Goal: Information Seeking & Learning: Learn about a topic

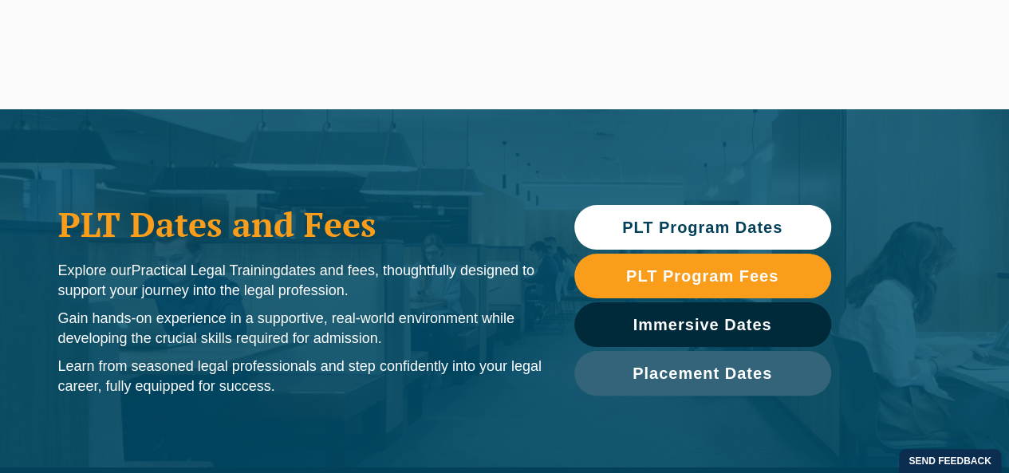
click at [648, 226] on span "PLT Program Dates" at bounding box center [702, 227] width 160 height 16
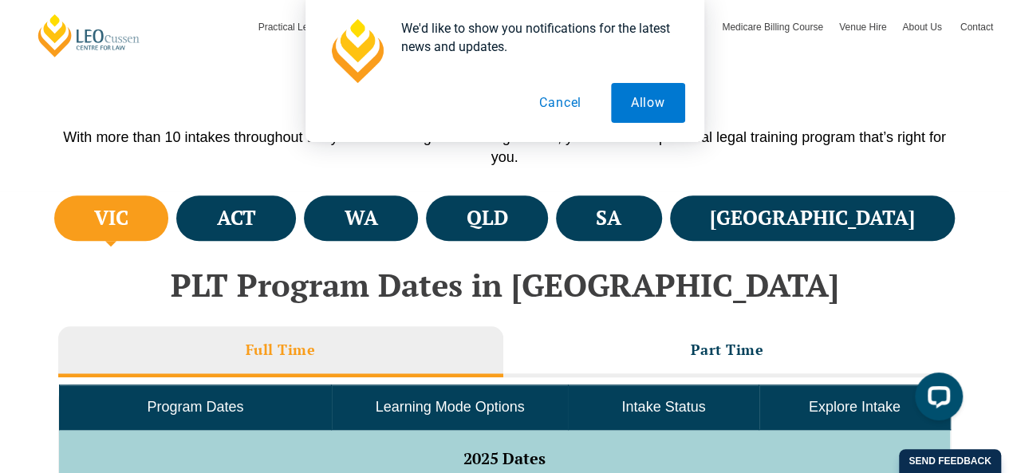
click at [568, 104] on button "Cancel" at bounding box center [560, 103] width 82 height 40
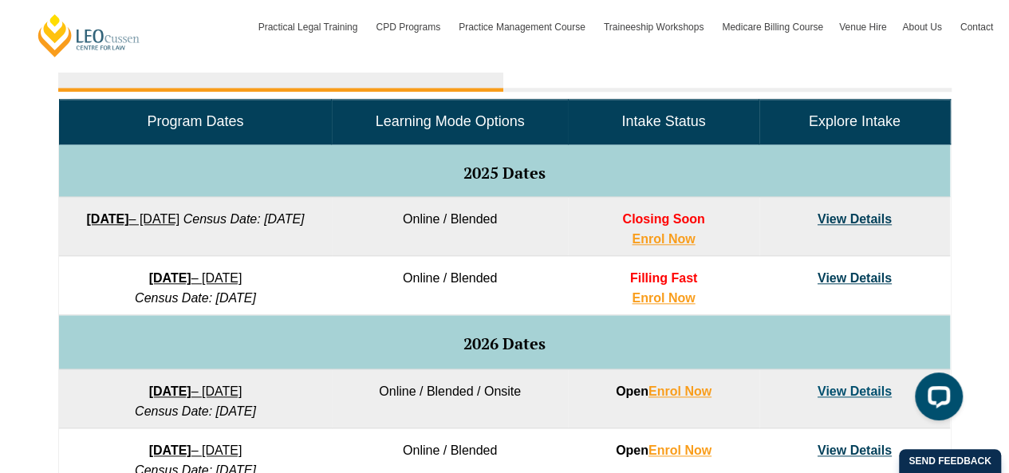
scroll to position [766, 0]
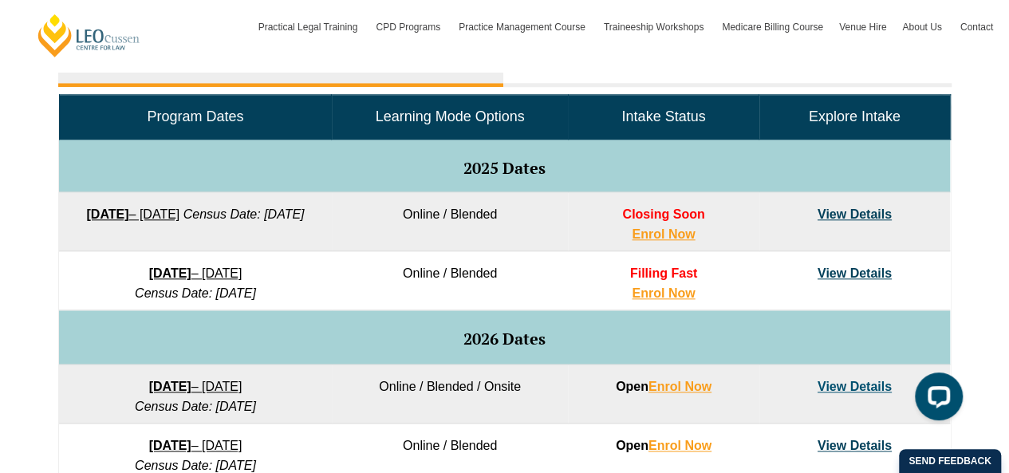
click at [855, 215] on link "View Details" at bounding box center [855, 214] width 74 height 14
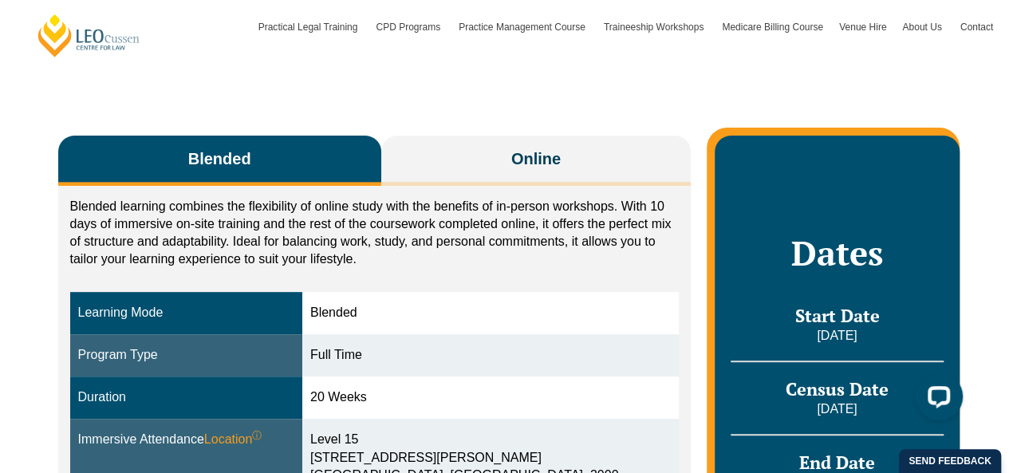
scroll to position [224, 0]
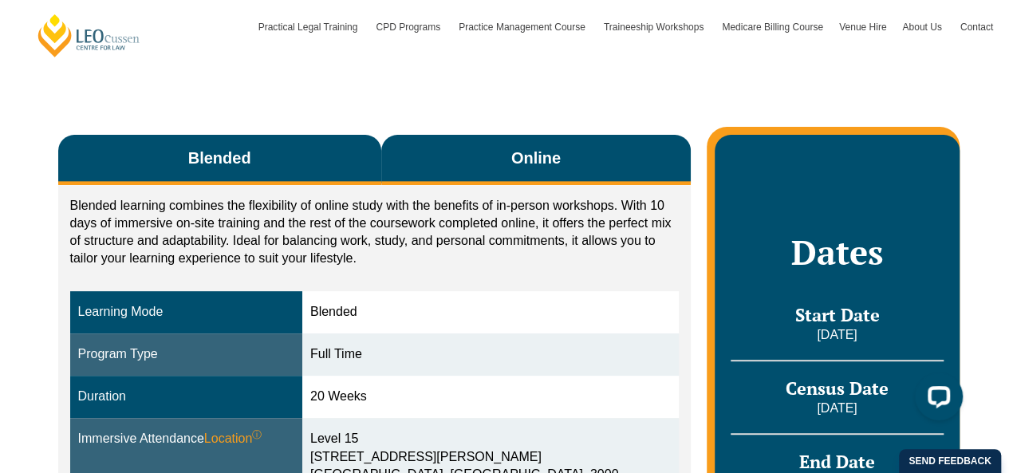
click at [443, 162] on button "Online" at bounding box center [536, 160] width 310 height 50
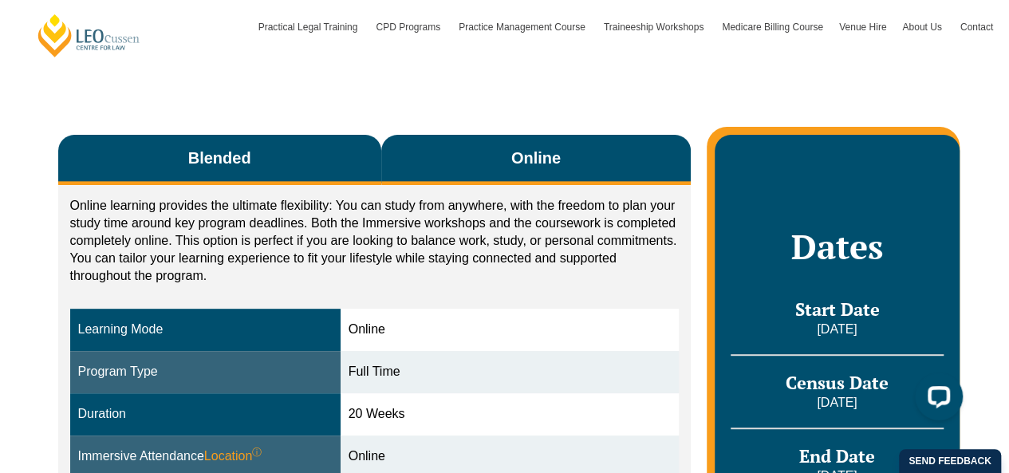
click at [278, 164] on button "Blended" at bounding box center [219, 160] width 323 height 50
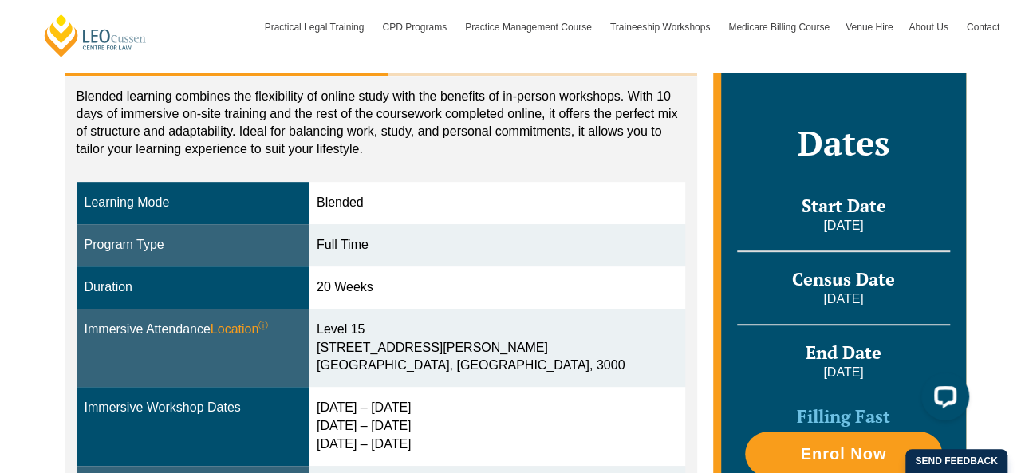
scroll to position [393, 0]
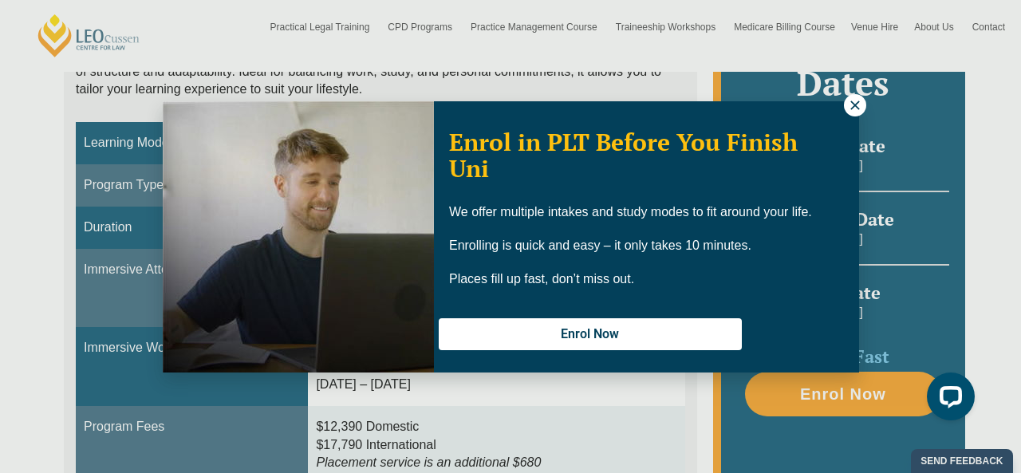
click at [848, 106] on icon at bounding box center [855, 105] width 14 height 14
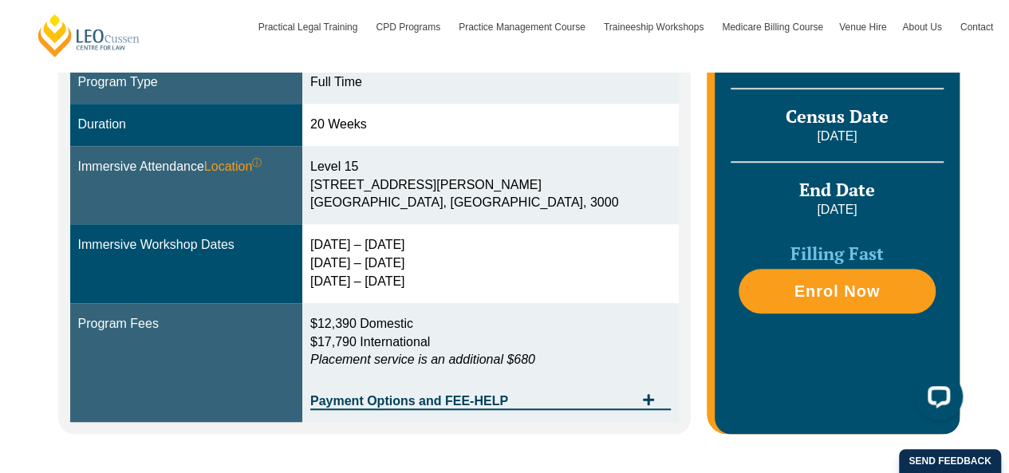
scroll to position [498, 0]
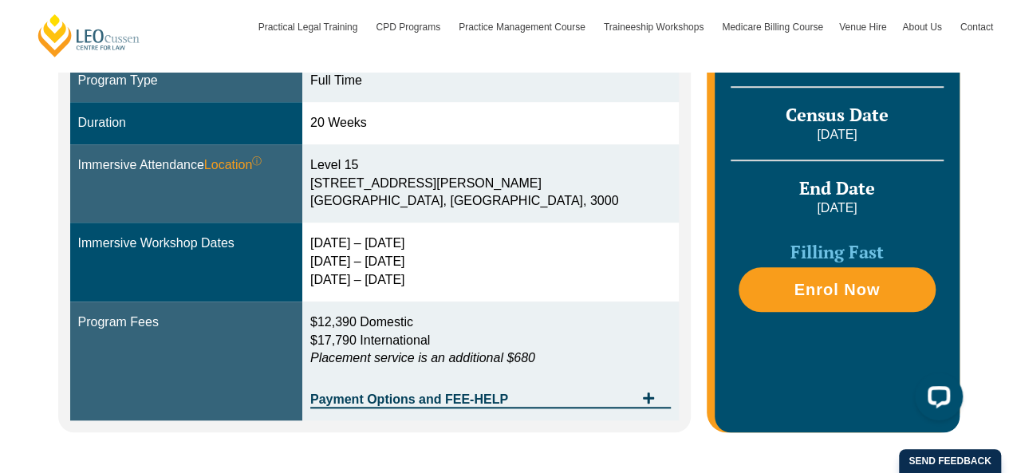
click at [353, 279] on div "29 Sep – 2 Oct 2025 9 – 11 Dec 2025 10 – 12 Feb 2026" at bounding box center [490, 262] width 361 height 55
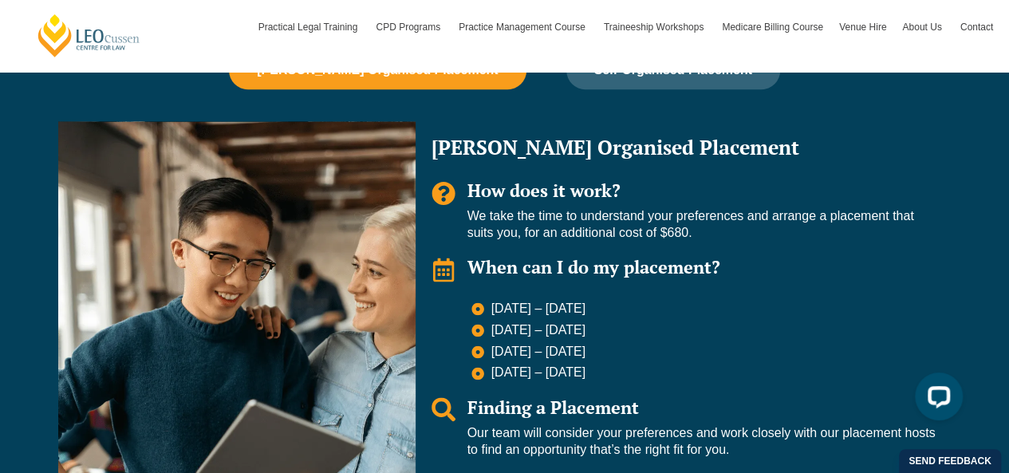
scroll to position [1030, 0]
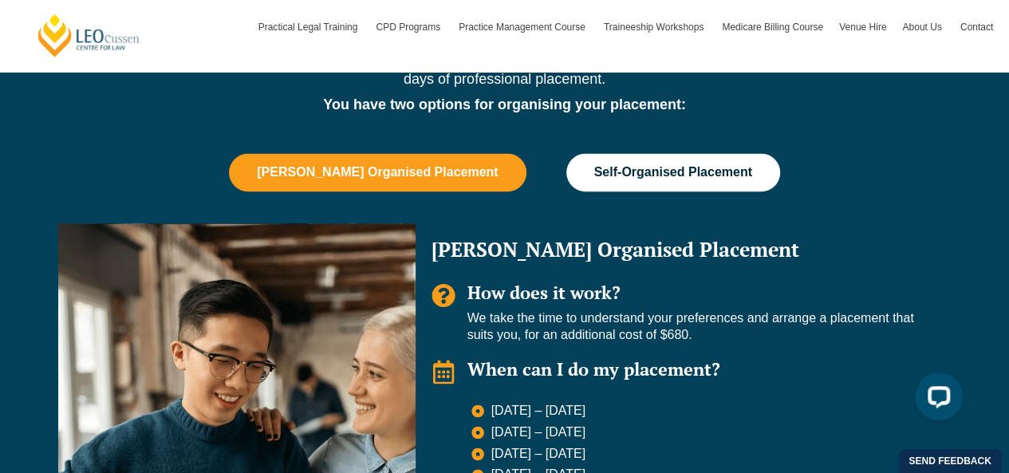
click at [637, 185] on button "Self-Organised Placement" at bounding box center [673, 172] width 214 height 38
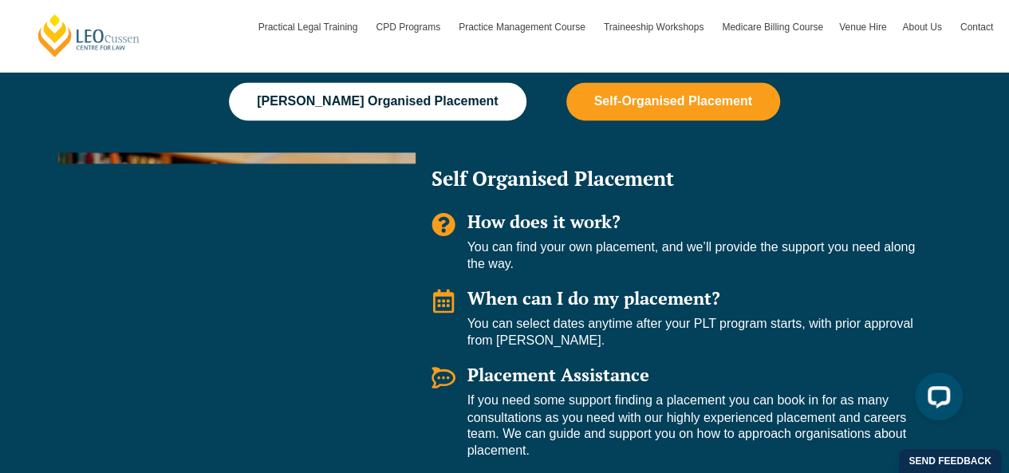
scroll to position [1105, 0]
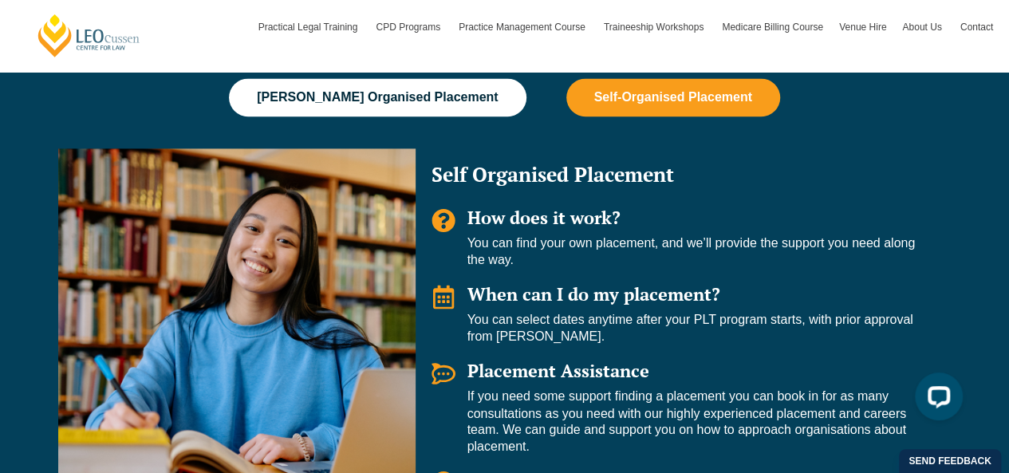
click at [425, 109] on button "Leo Cussen Organised Placement" at bounding box center [377, 97] width 297 height 38
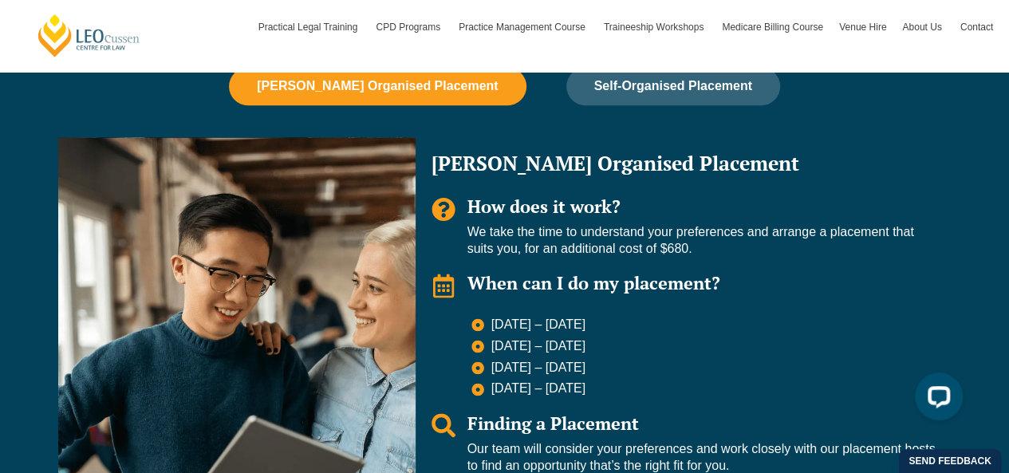
scroll to position [1099, 0]
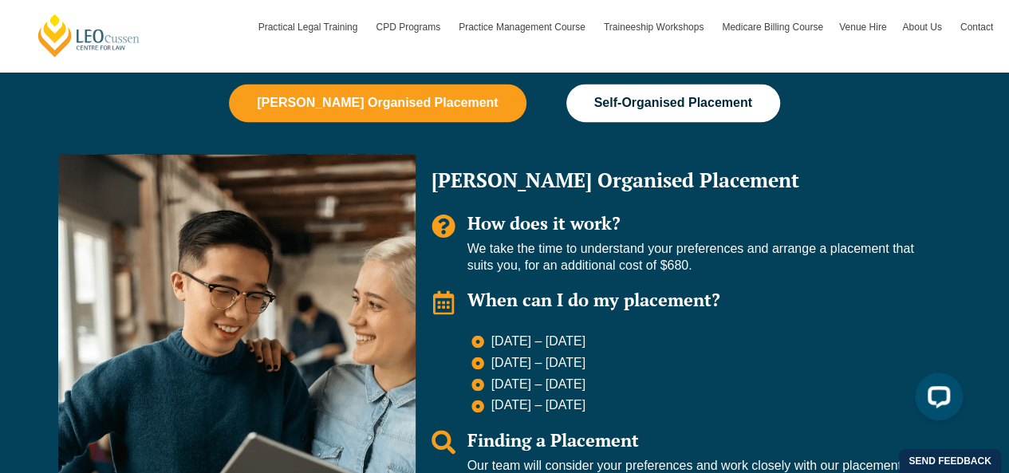
click at [604, 111] on button "Self-Organised Placement" at bounding box center [673, 103] width 214 height 38
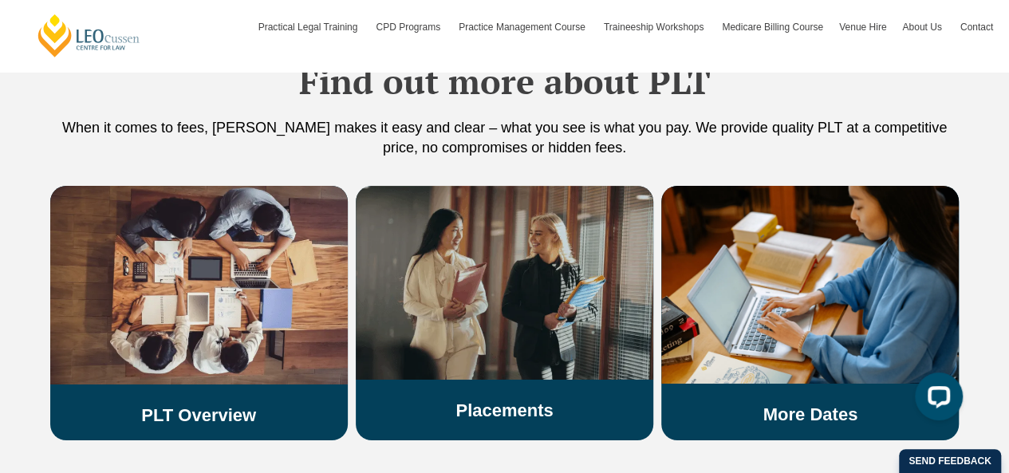
scroll to position [2694, 0]
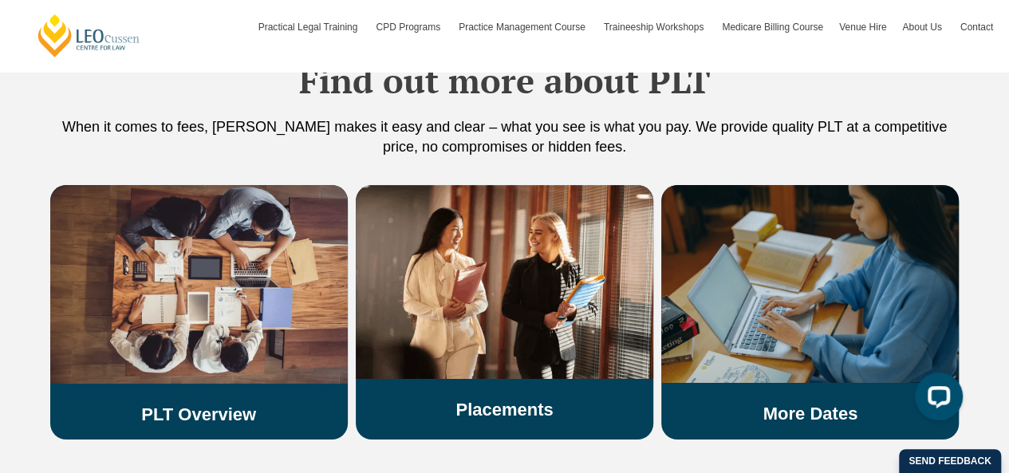
click at [806, 317] on img at bounding box center [810, 284] width 298 height 198
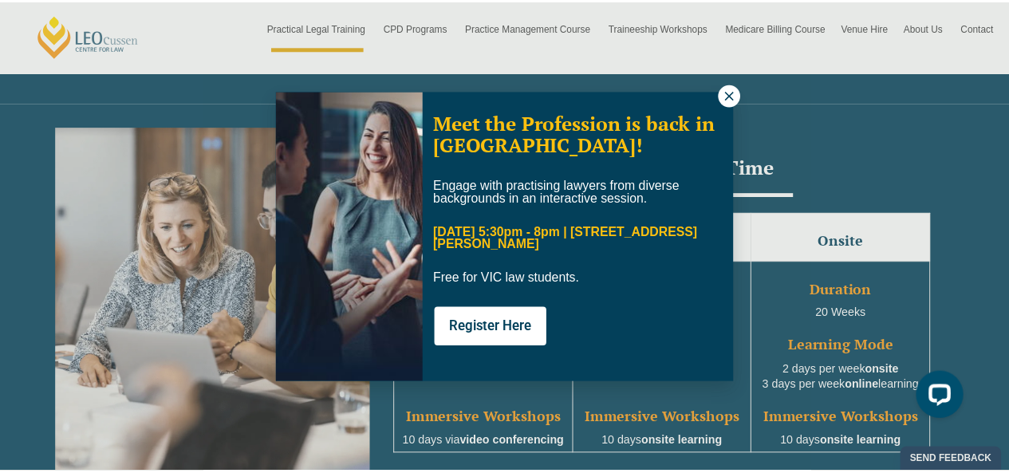
scroll to position [2058, 0]
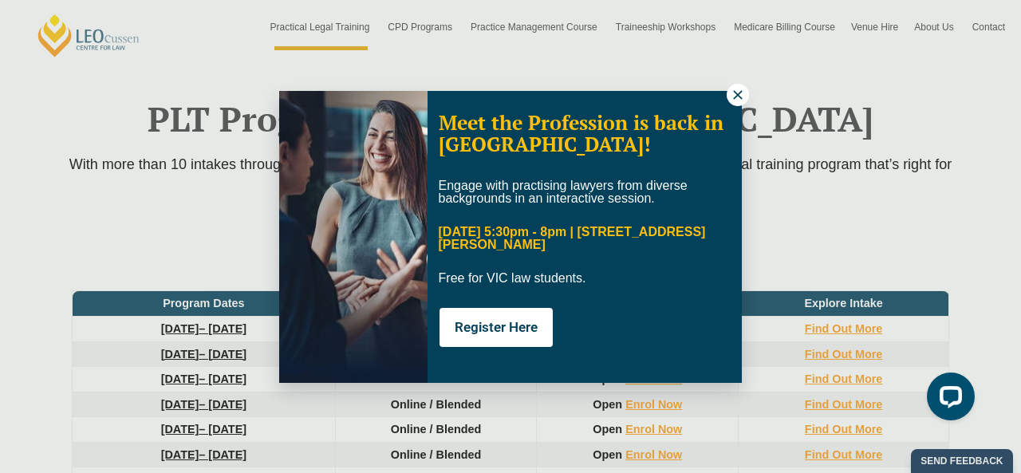
click at [734, 100] on icon at bounding box center [738, 95] width 14 height 14
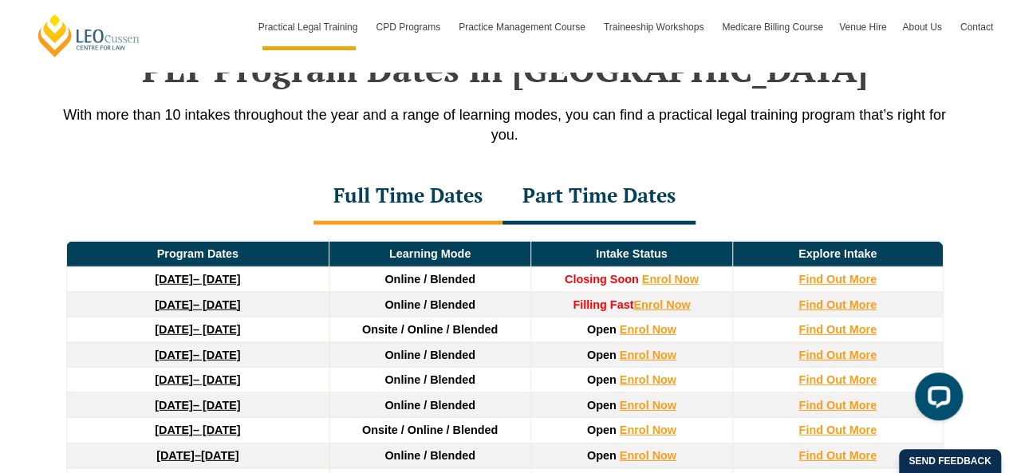
scroll to position [2128, 0]
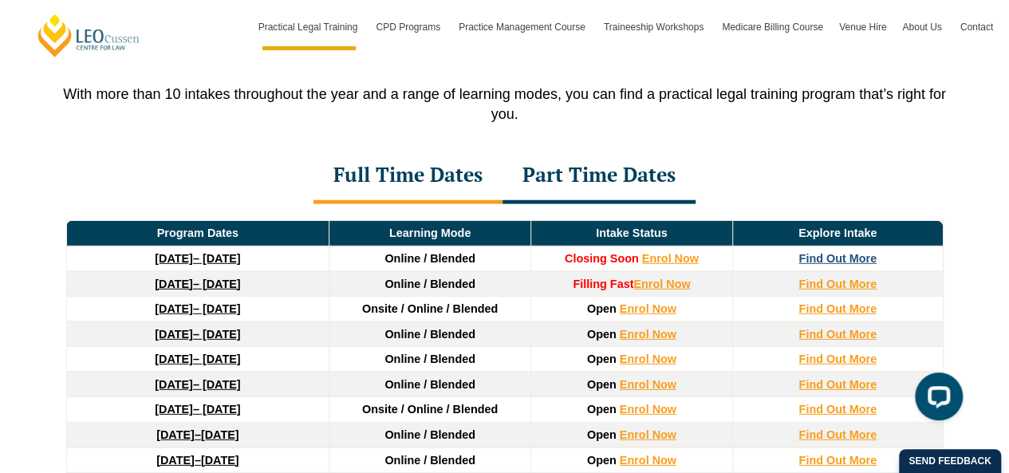
click at [846, 252] on strong "Find Out More" at bounding box center [837, 258] width 78 height 13
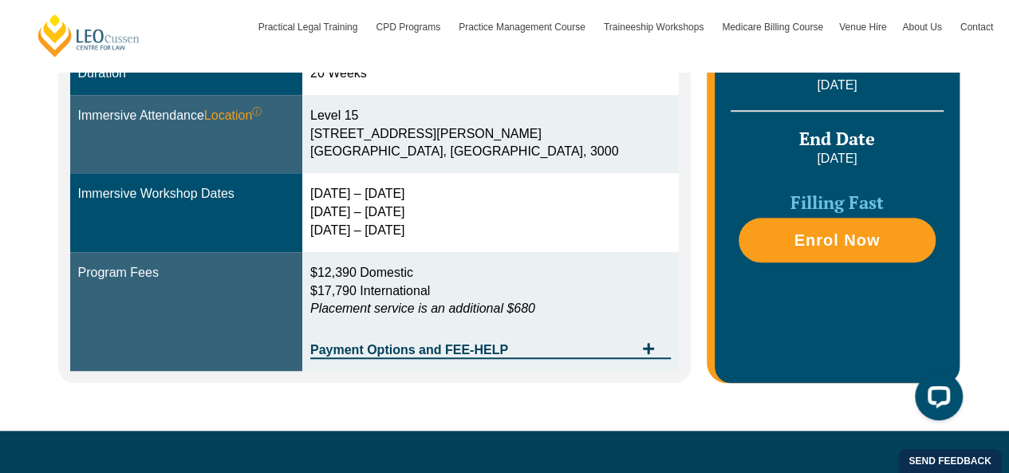
scroll to position [548, 0]
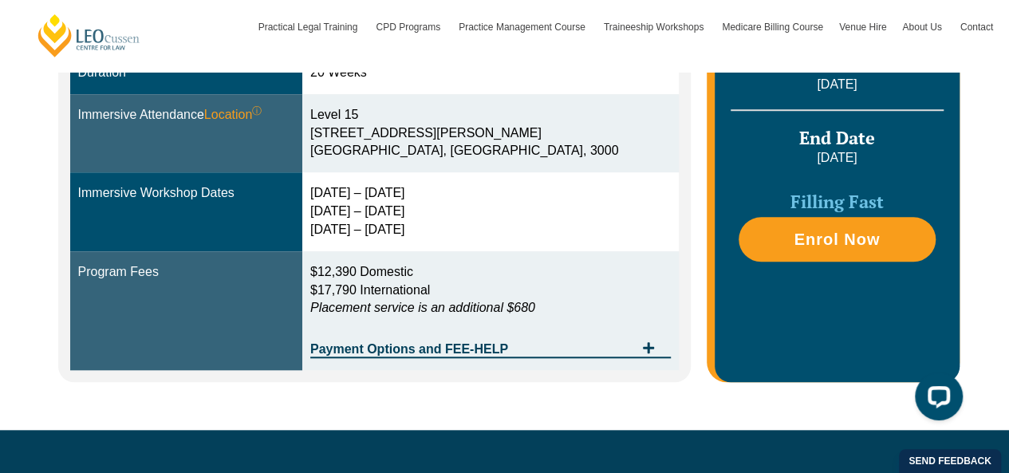
drag, startPoint x: 478, startPoint y: 233, endPoint x: 345, endPoint y: 193, distance: 139.1
click at [345, 193] on tr "Immersive Workshop Dates [DATE] – [DATE] [DATE] – [DATE] [DATE] – [DATE]" at bounding box center [374, 211] width 609 height 79
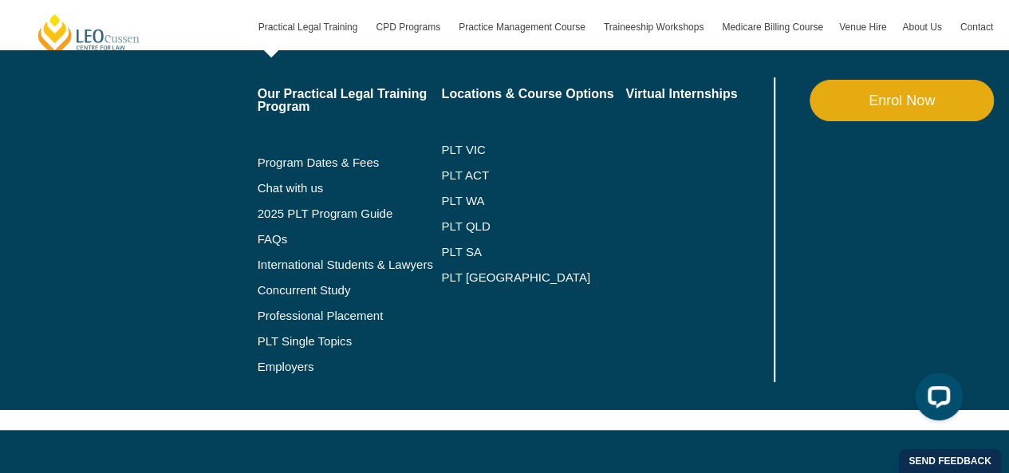
copy tr "[DATE] – [DATE] [DATE] – [DATE] [DATE] – [DATE]"
